Goal: Information Seeking & Learning: Check status

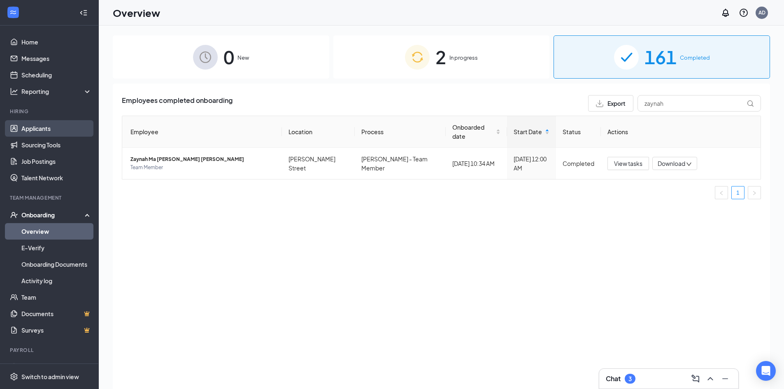
click at [36, 124] on link "Applicants" at bounding box center [56, 128] width 70 height 16
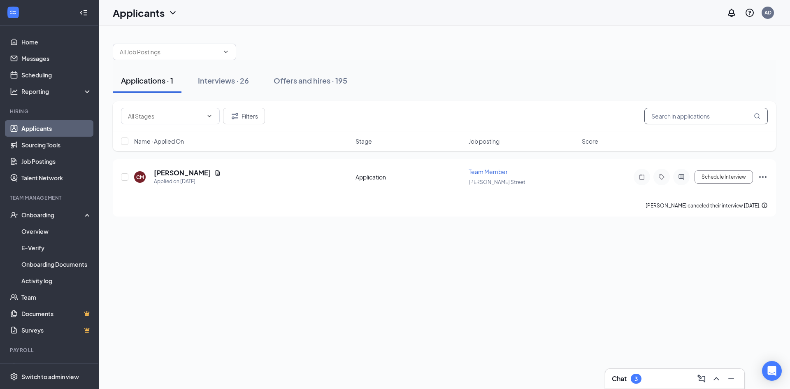
click at [679, 120] on input "text" at bounding box center [705, 116] width 123 height 16
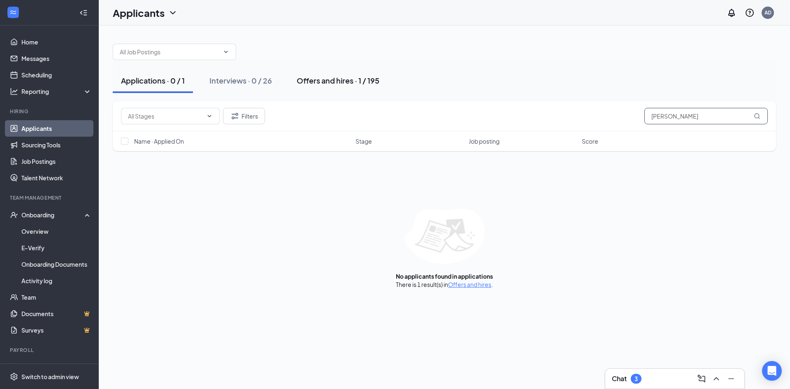
type input "[PERSON_NAME]"
click at [359, 78] on div "Offers and hires · 1 / 195" at bounding box center [338, 80] width 83 height 10
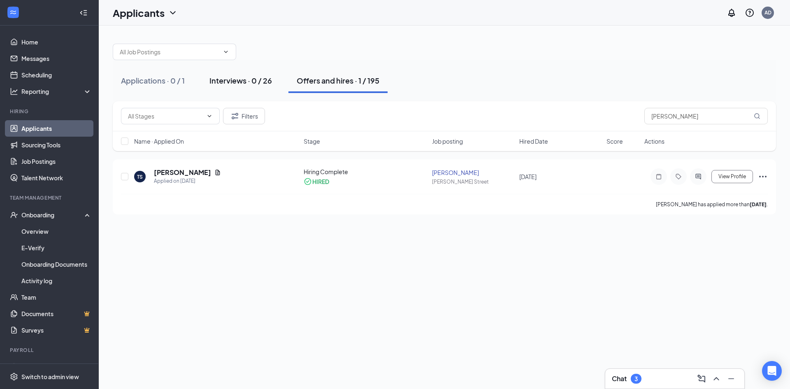
click at [217, 82] on div "Interviews · 0 / 26" at bounding box center [240, 80] width 63 height 10
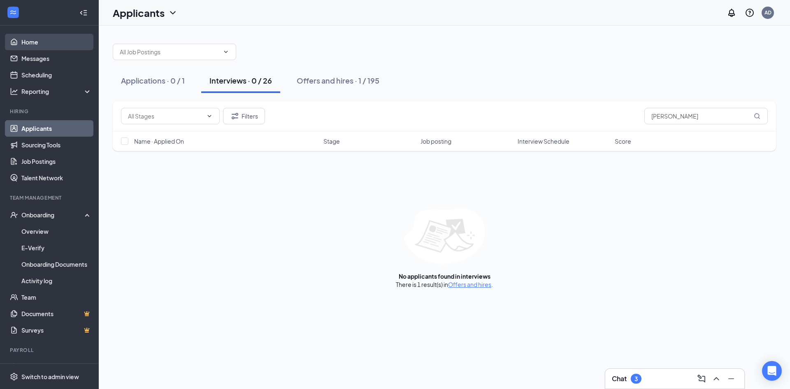
click at [50, 37] on link "Home" at bounding box center [56, 42] width 70 height 16
